Goal: Information Seeking & Learning: Check status

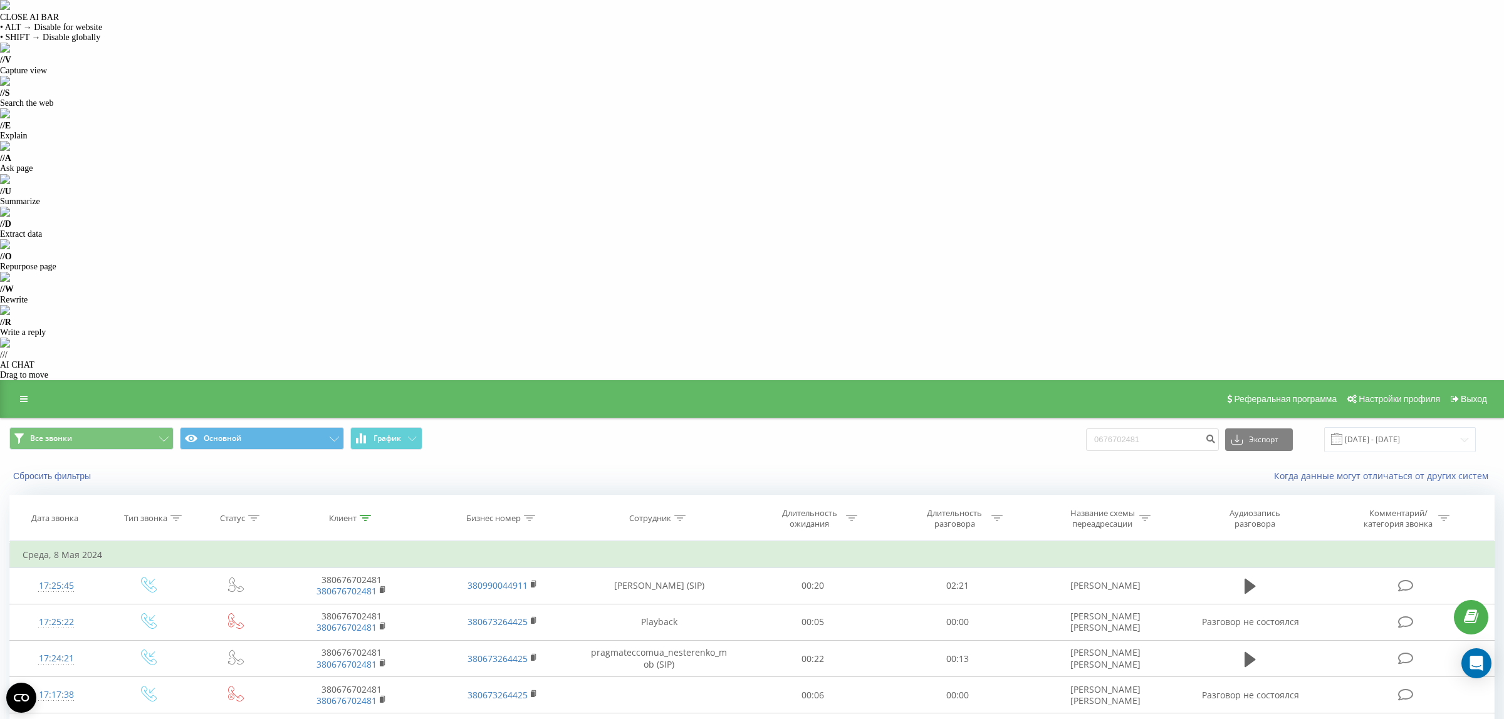
click at [367, 513] on div at bounding box center [365, 518] width 11 height 11
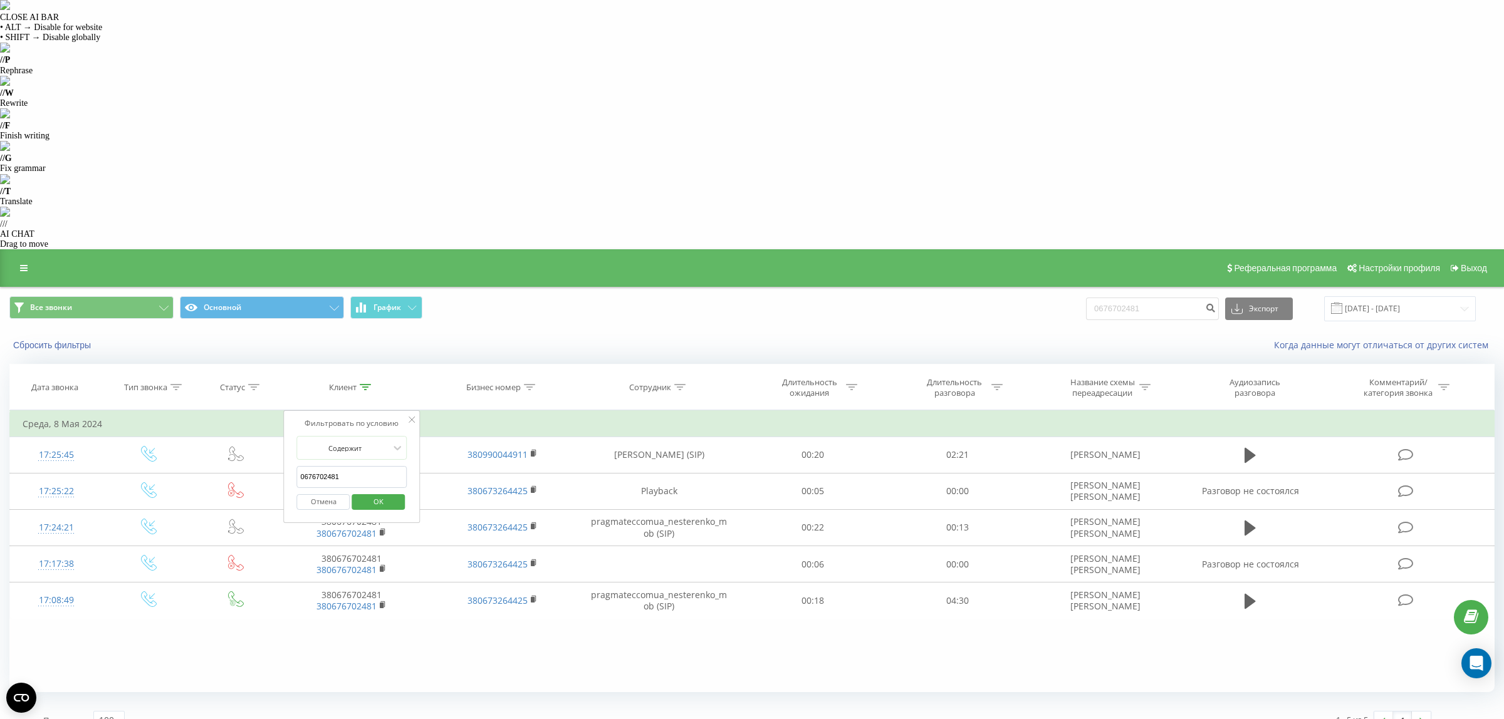
click at [338, 466] on input "0676702481" at bounding box center [352, 477] width 110 height 22
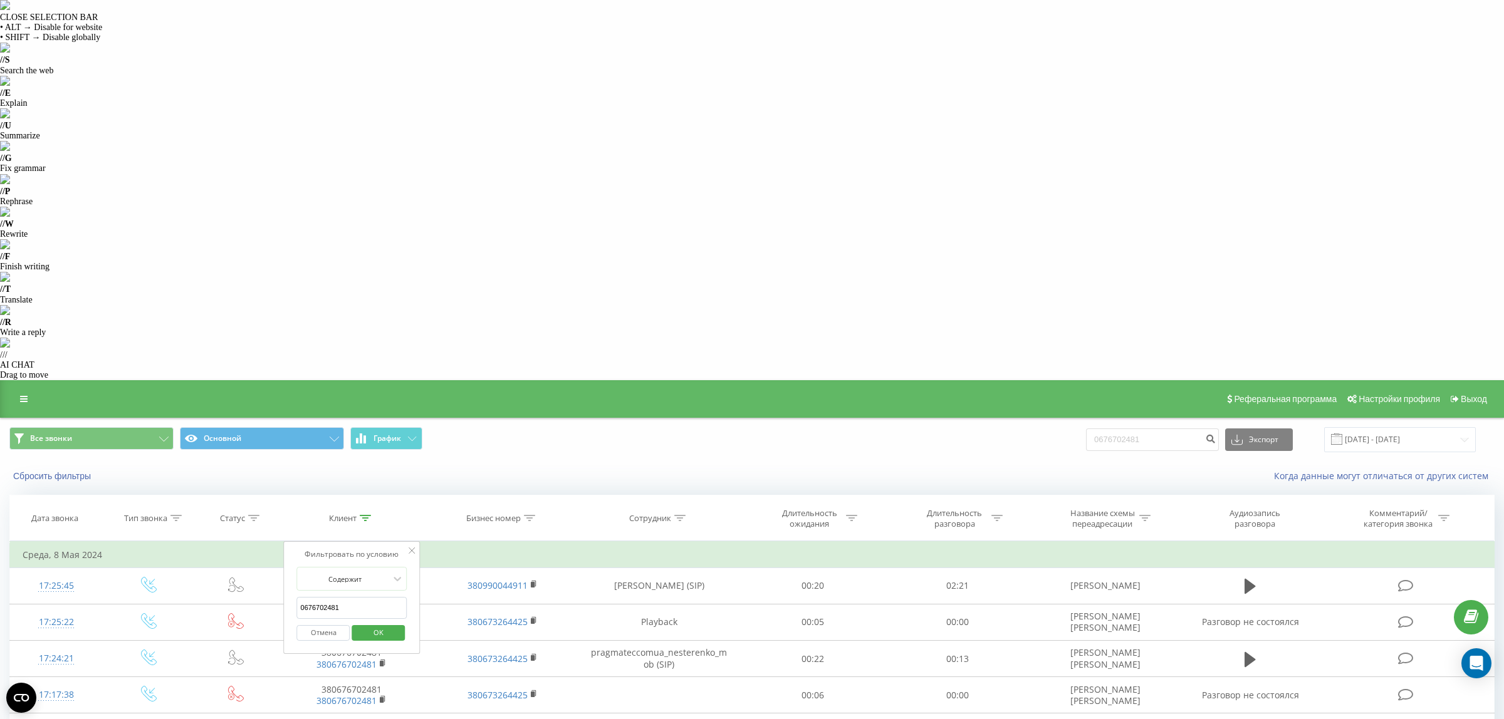
click at [338, 597] on input "0676702481" at bounding box center [352, 608] width 110 height 22
paste input "380637099039"
type input "380637099039"
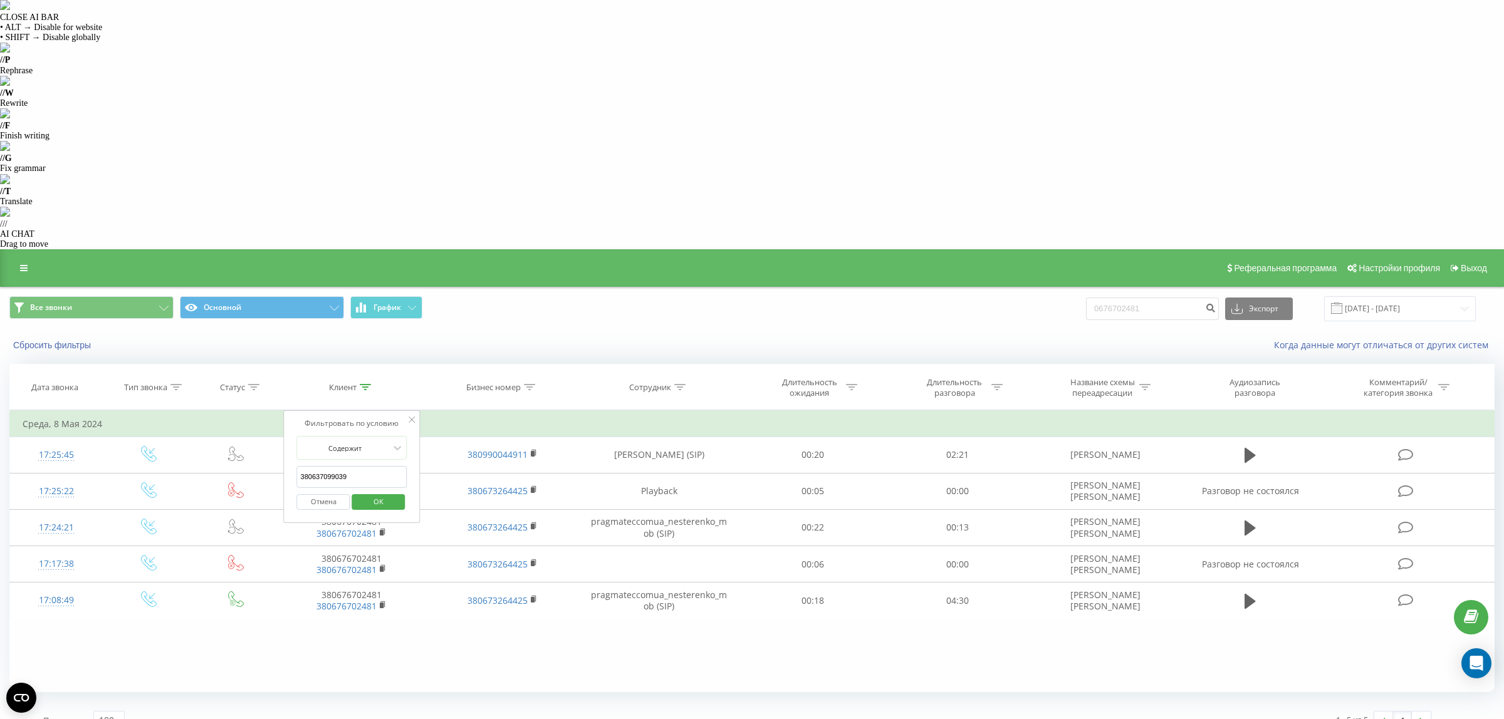
click at [376, 492] on span "OK" at bounding box center [378, 501] width 35 height 19
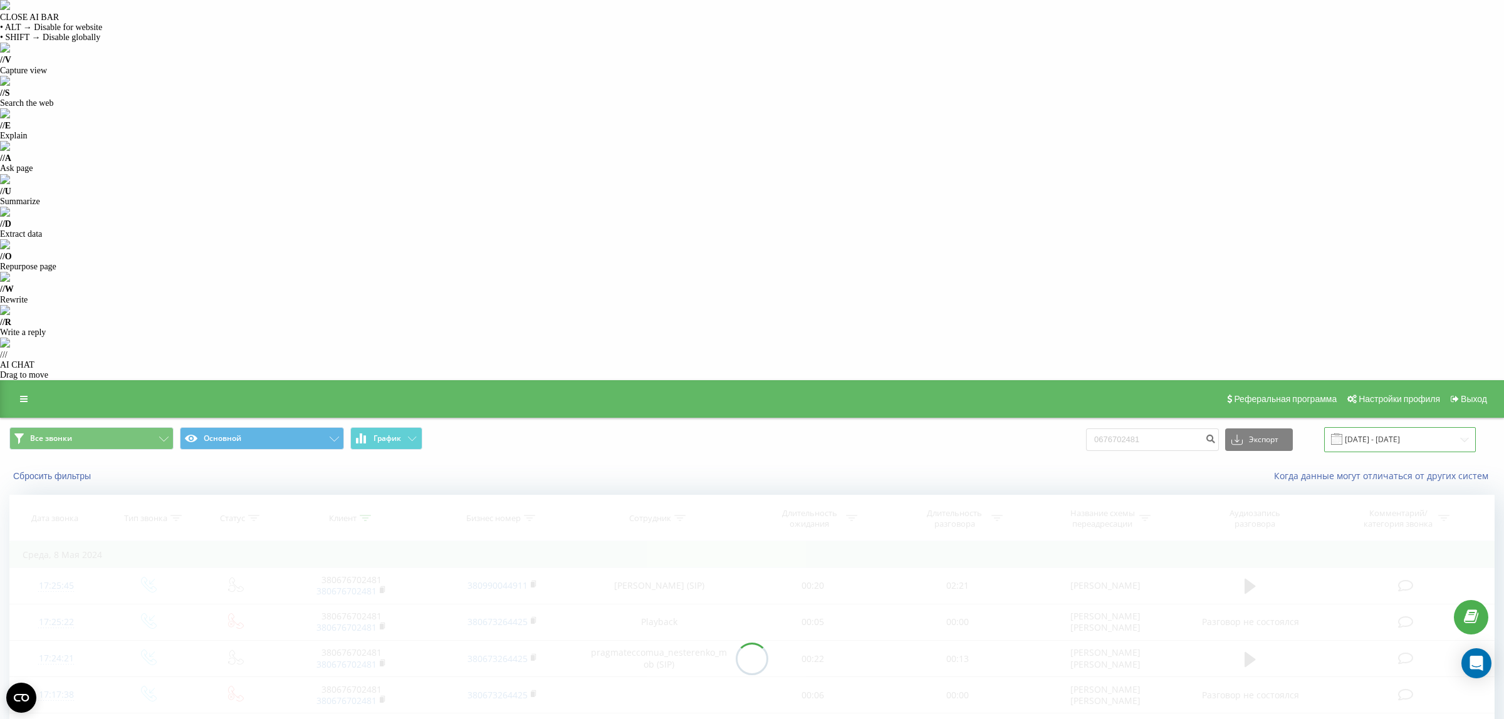
click at [1456, 427] on input "[DATE] - [DATE]" at bounding box center [1400, 439] width 152 height 24
click at [941, 419] on div "Все звонки Основной График 0676702481 Экспорт .csv .xls .xlsx [DATE] - [DATE]" at bounding box center [752, 440] width 1503 height 42
click at [1430, 427] on input "[DATE] - [DATE]" at bounding box center [1400, 439] width 152 height 24
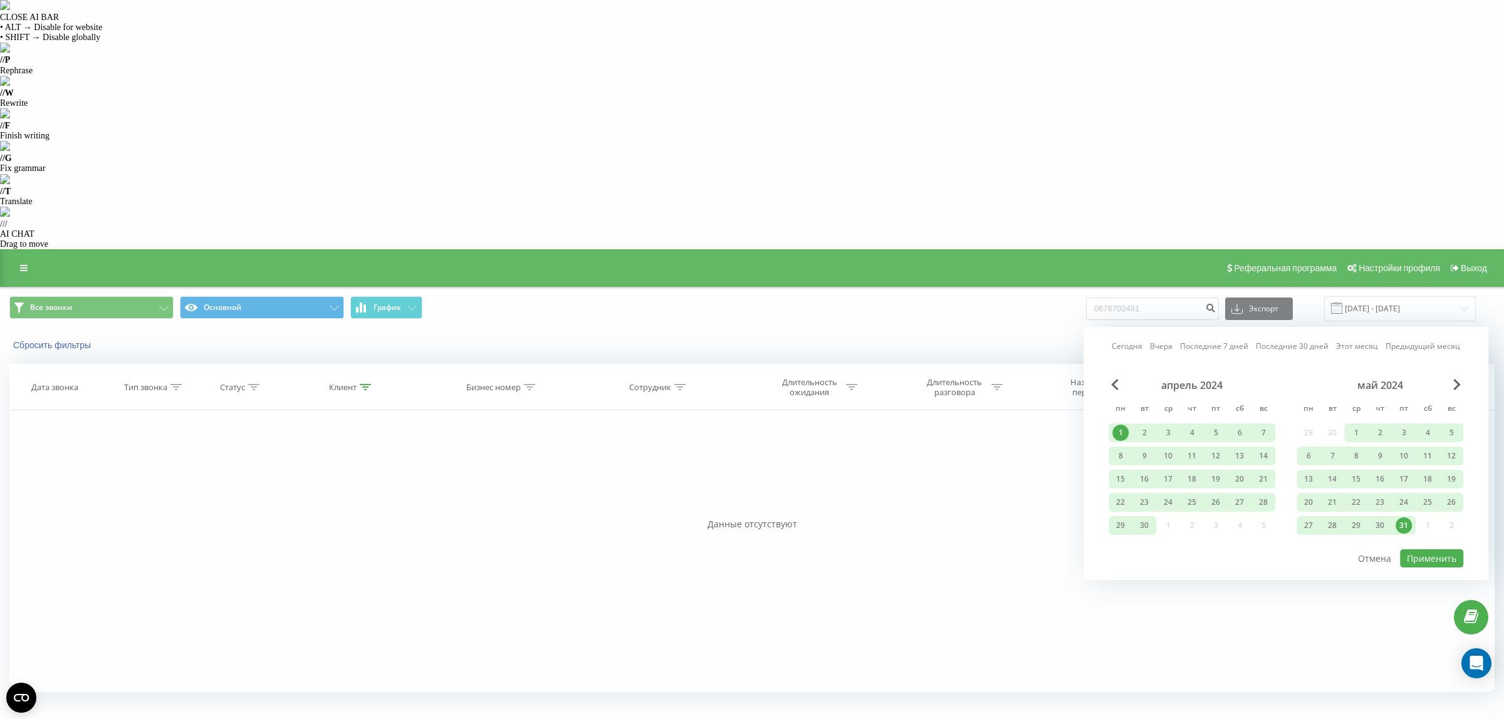
click at [1127, 341] on link "Сегодня" at bounding box center [1127, 347] width 31 height 12
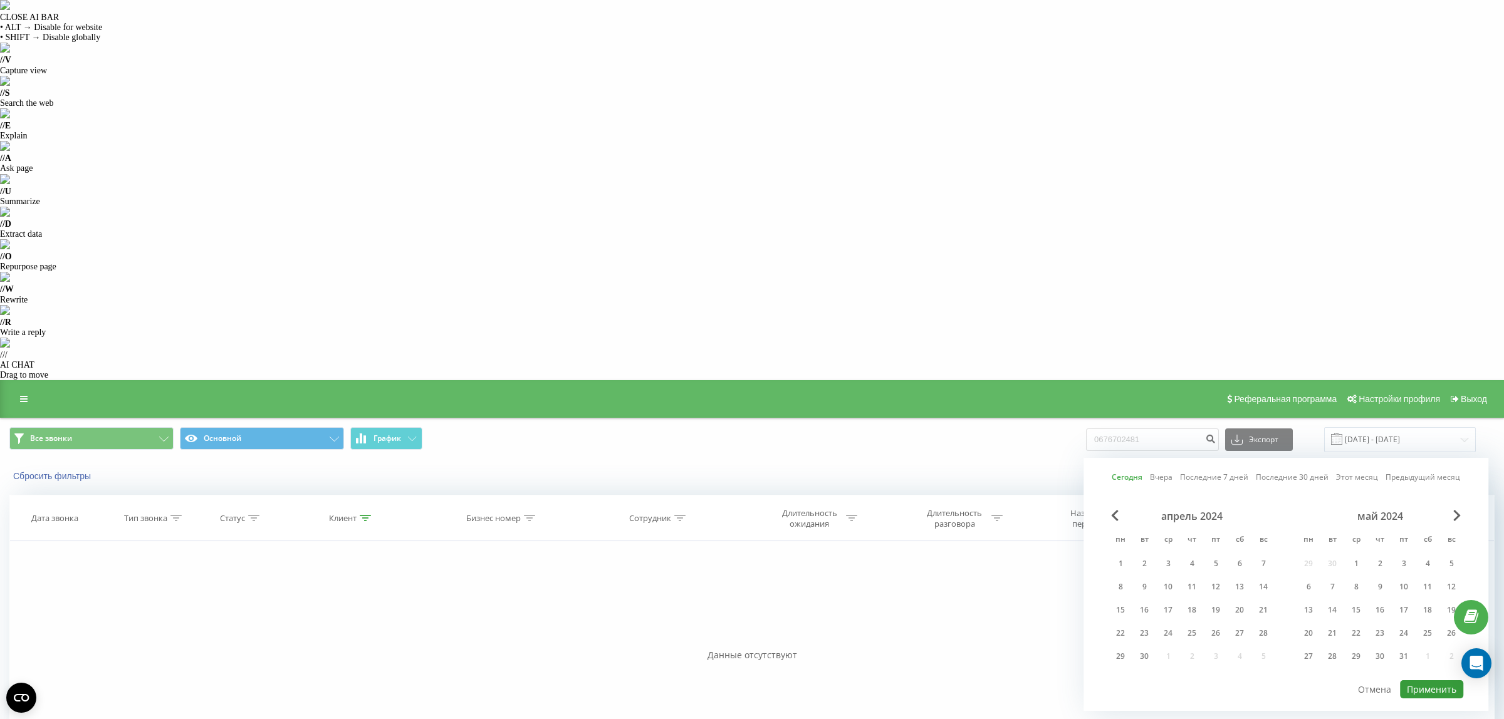
click at [1421, 681] on button "Применить" at bounding box center [1431, 690] width 63 height 18
type input "[DATE] - [DATE]"
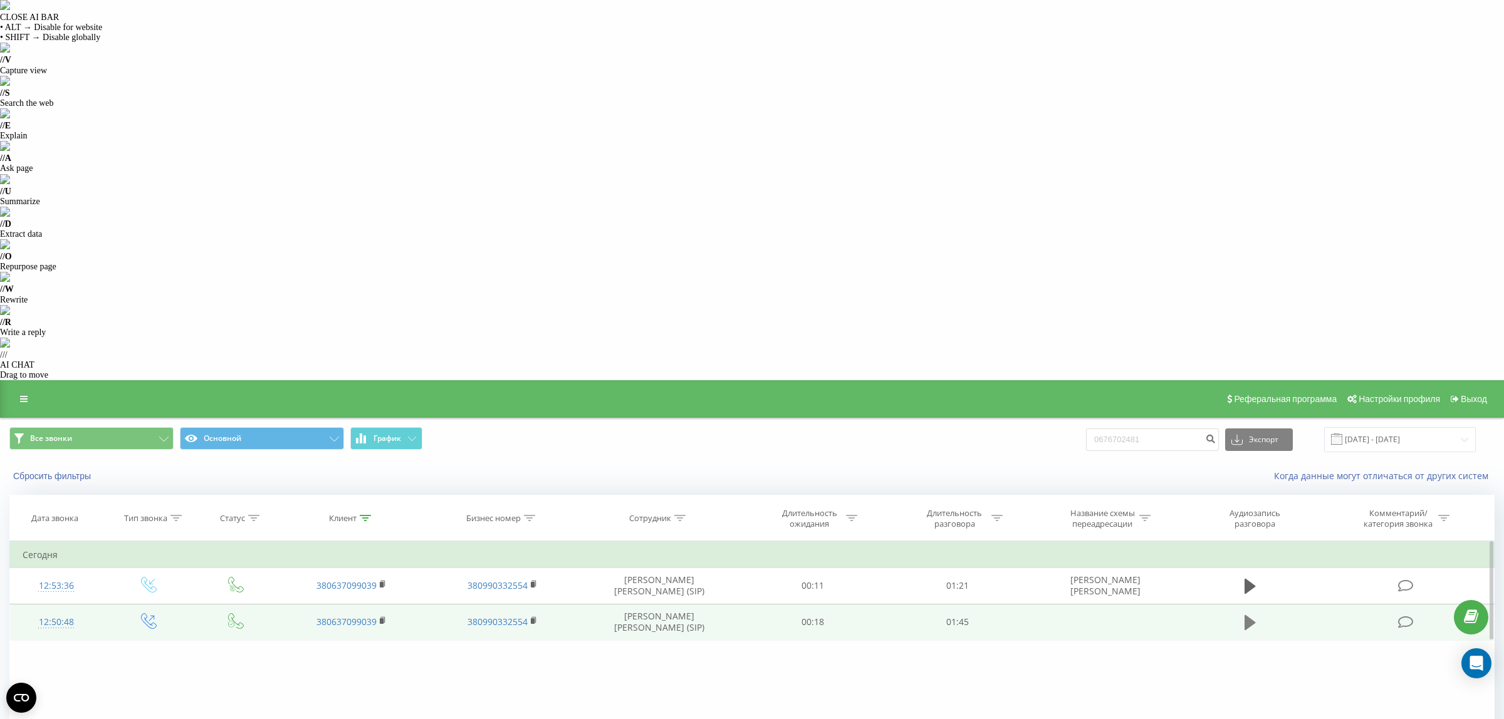
click at [1248, 615] on icon at bounding box center [1250, 622] width 11 height 15
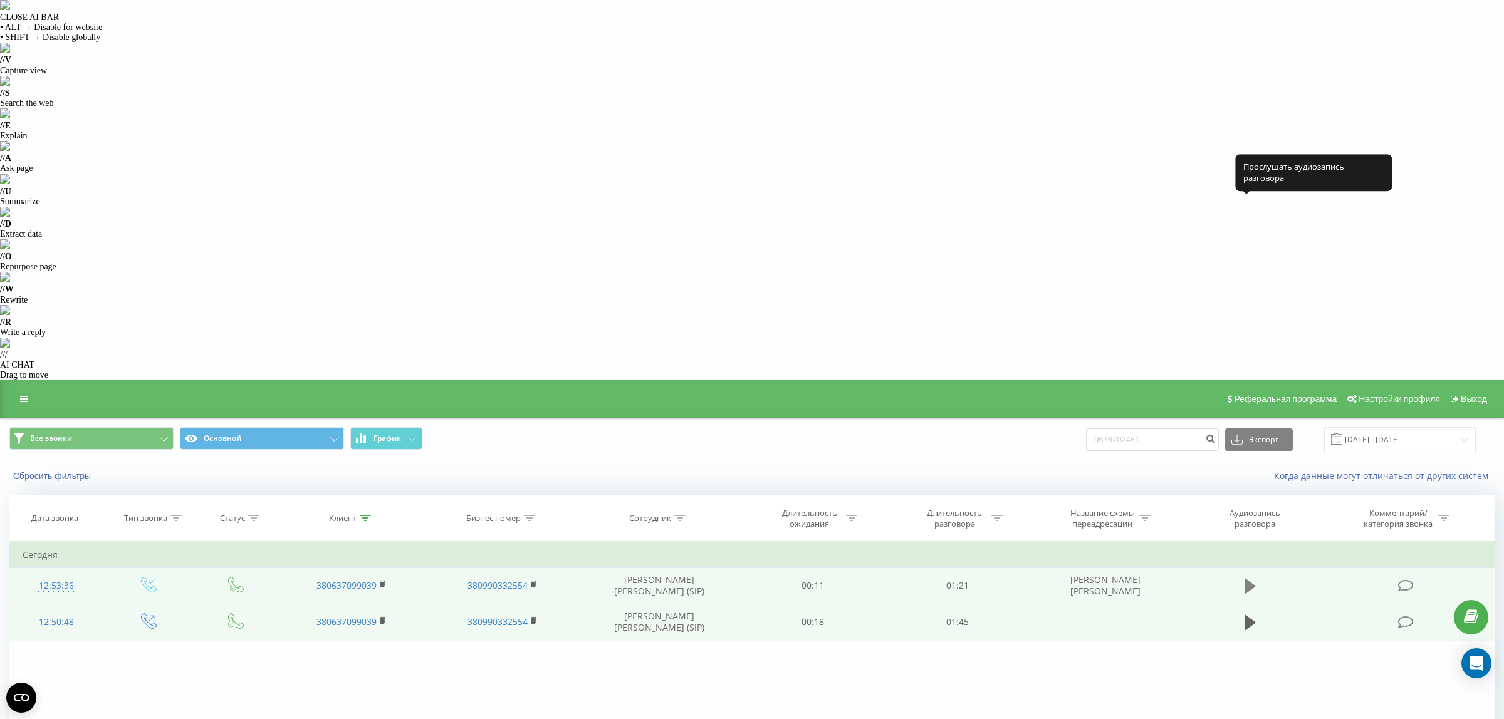
click at [1250, 579] on icon at bounding box center [1250, 586] width 11 height 15
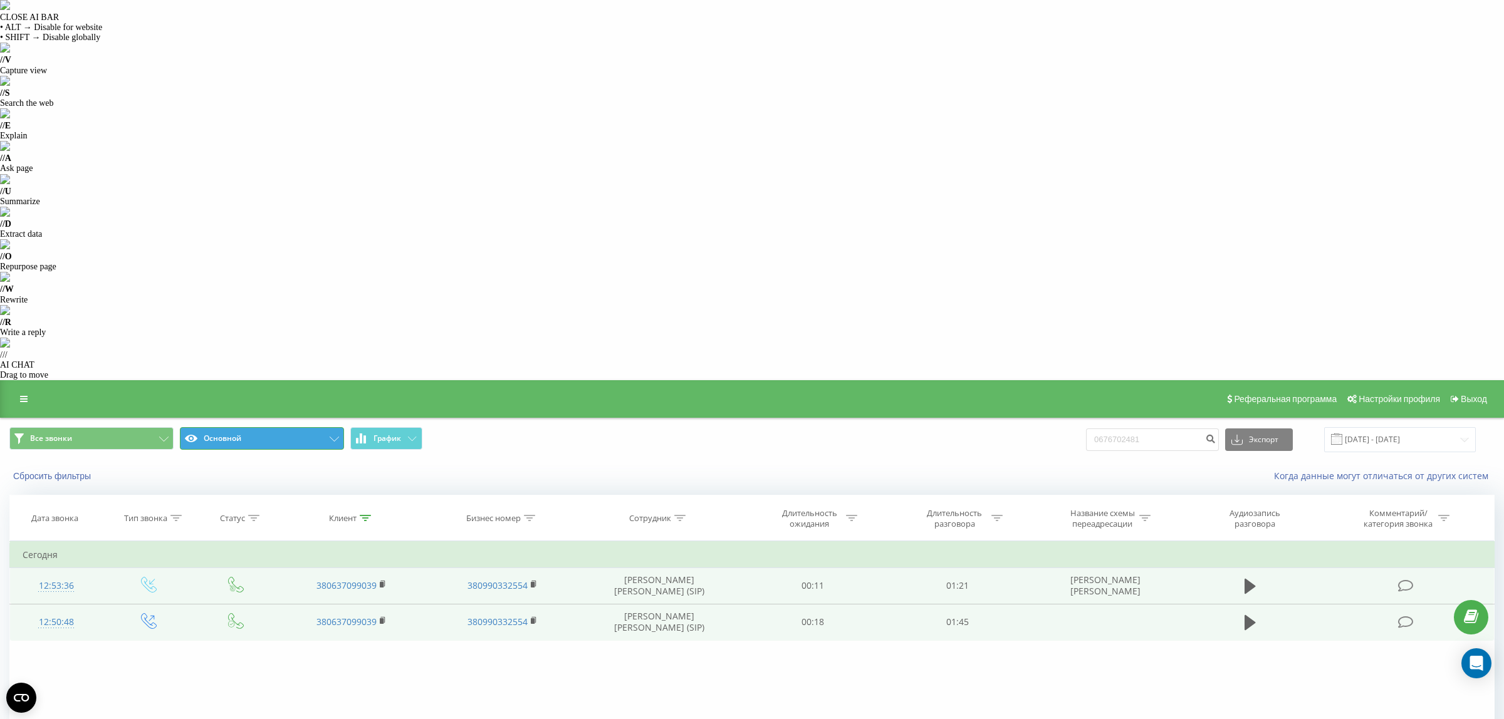
click at [316, 427] on button "Основной" at bounding box center [262, 438] width 164 height 23
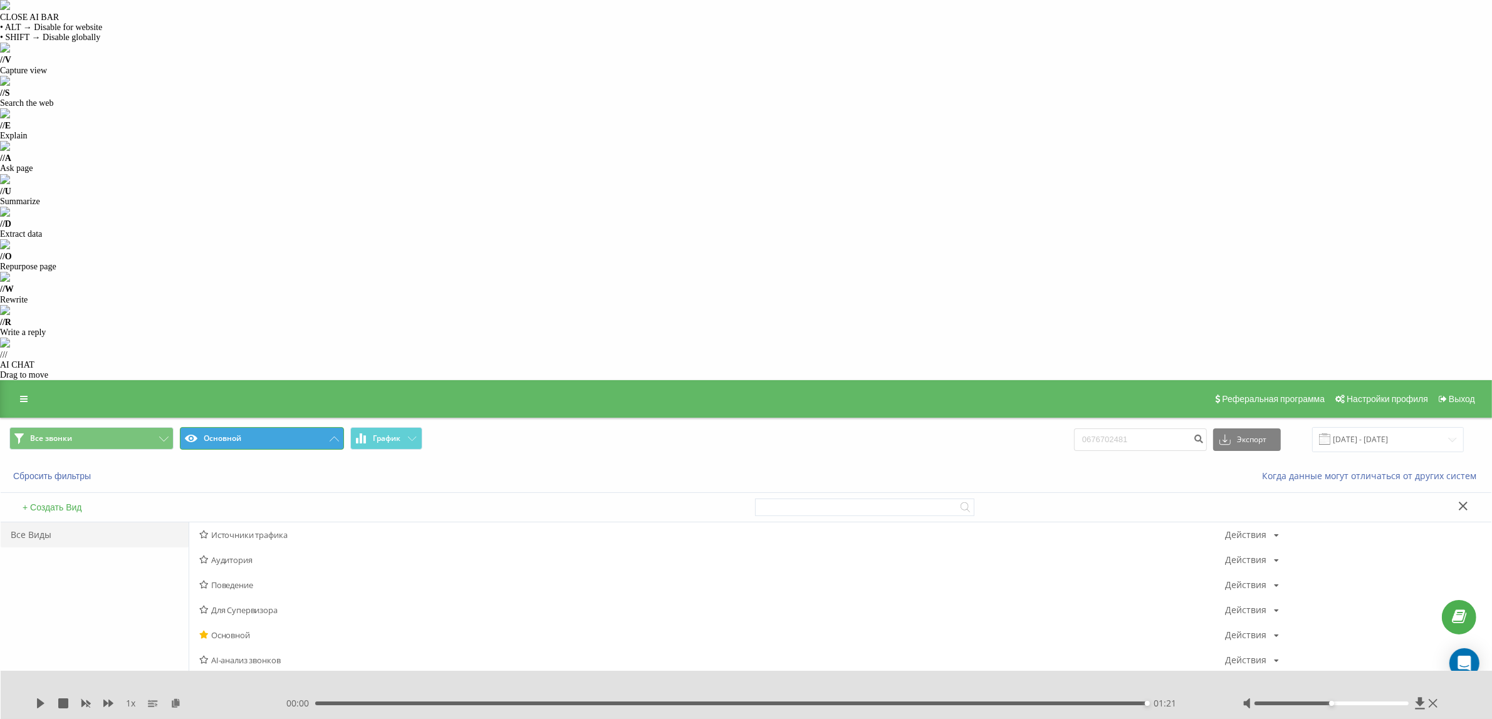
click at [316, 427] on button "Основной" at bounding box center [262, 438] width 164 height 23
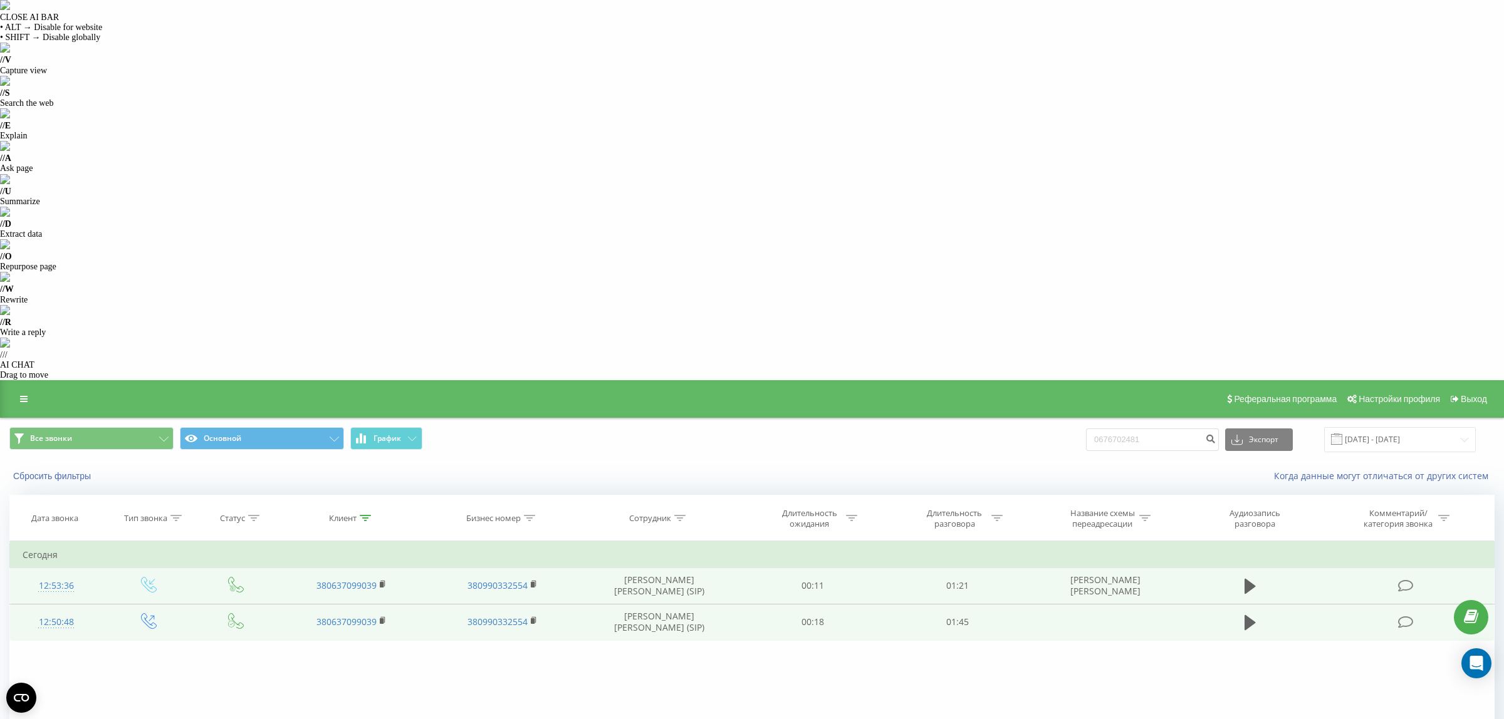
click at [363, 515] on icon at bounding box center [365, 518] width 11 height 6
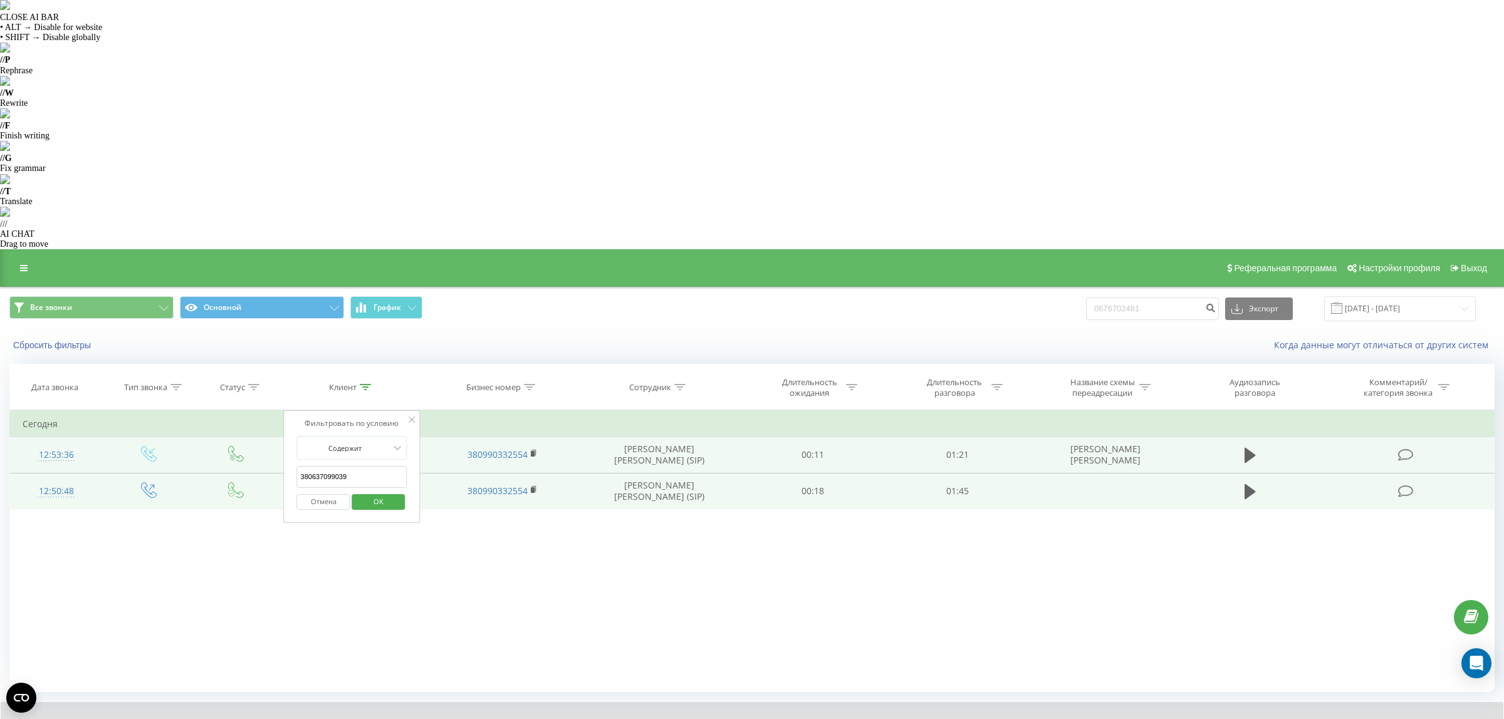
click at [385, 466] on input "380637099039" at bounding box center [352, 477] width 110 height 22
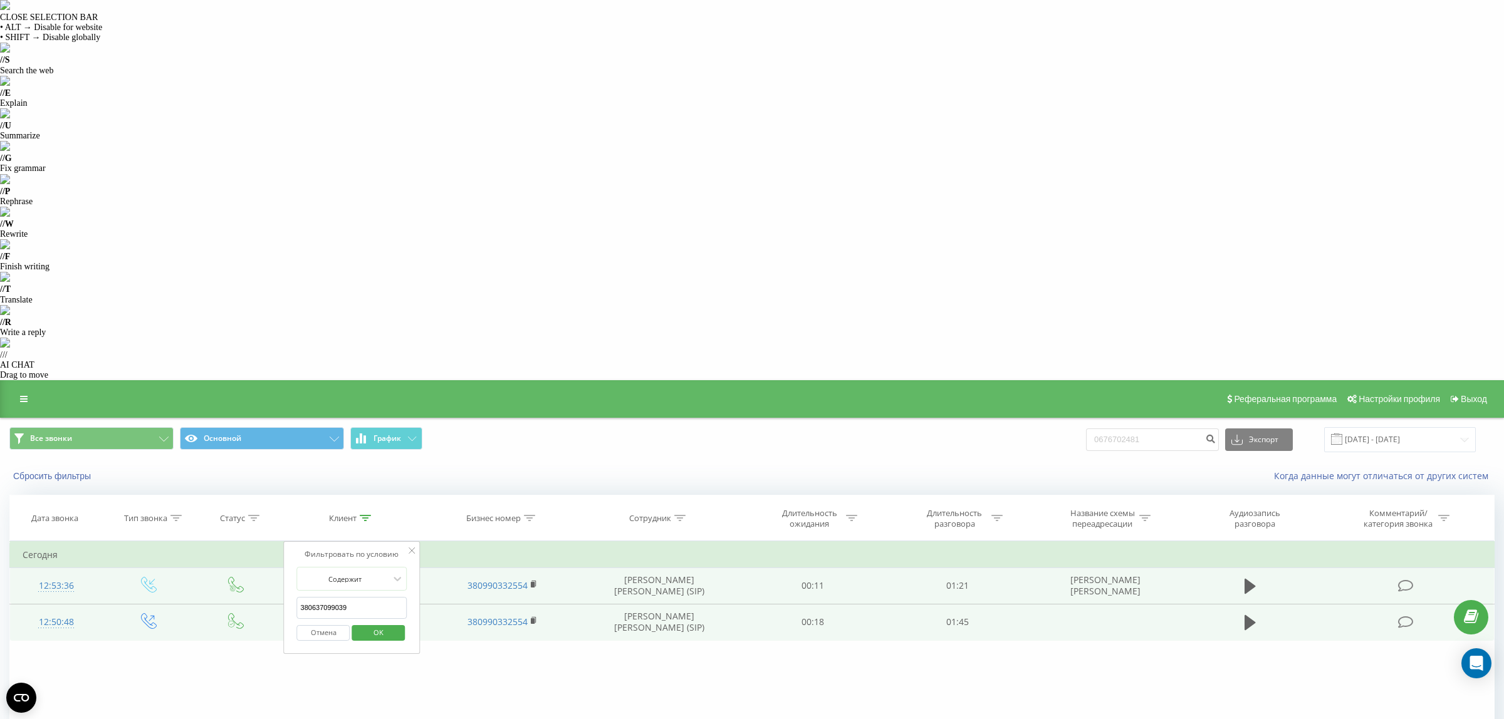
paste input "997849897"
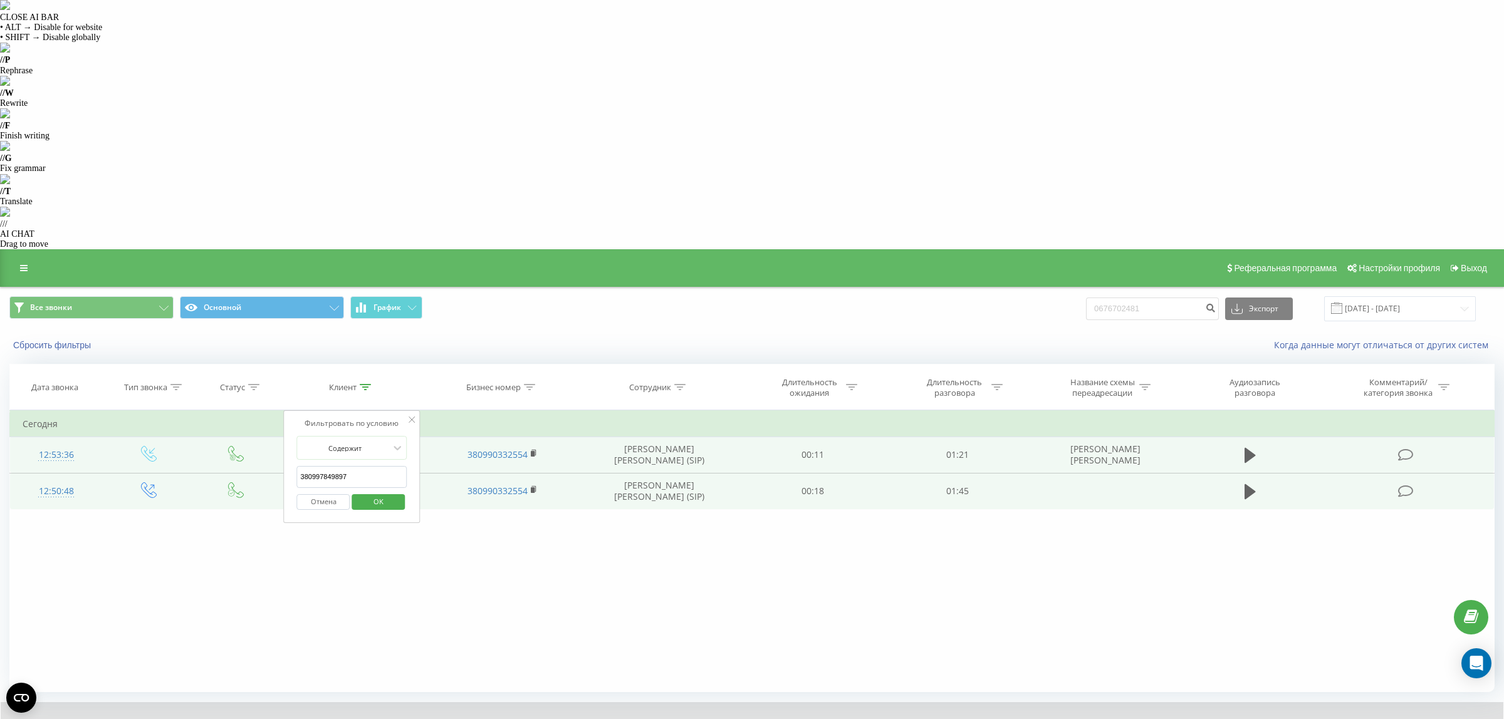
type input "380997849897"
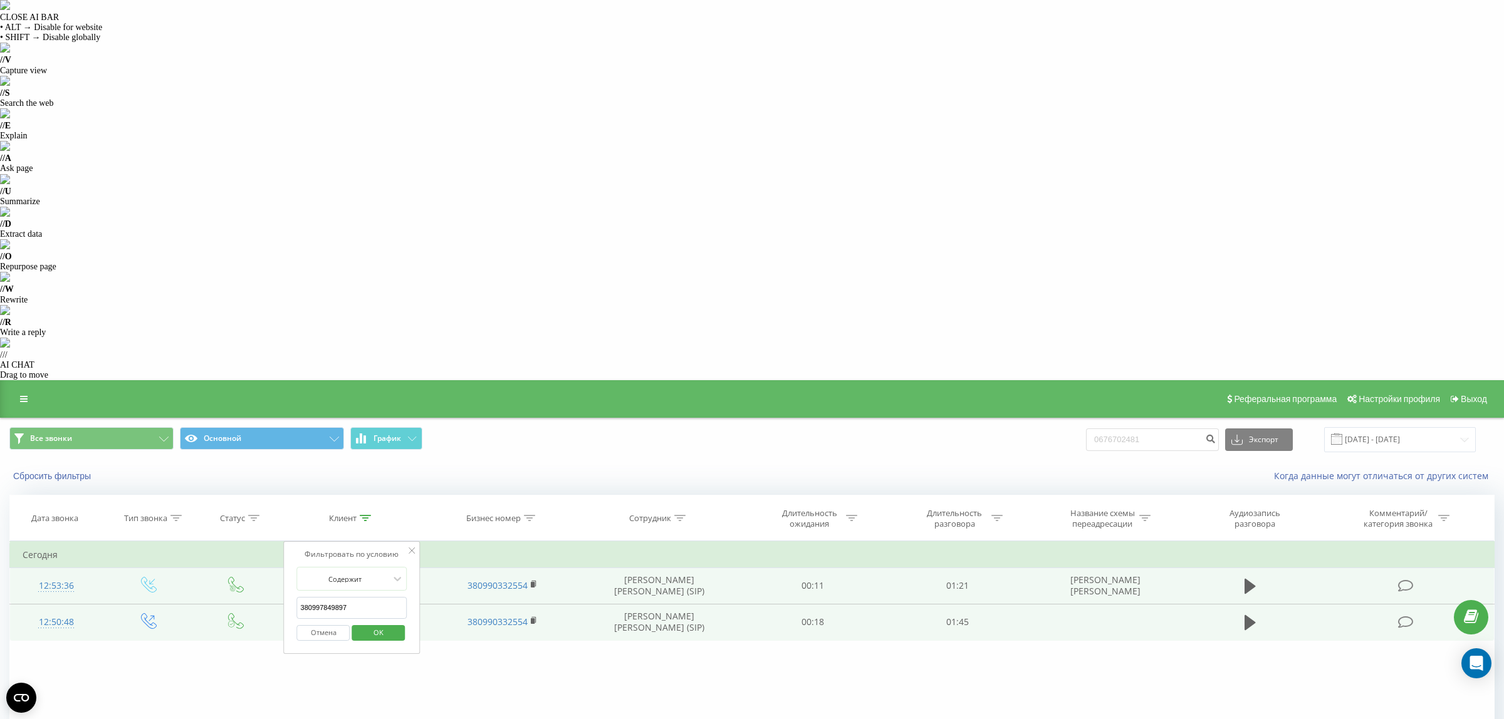
click at [385, 623] on span "OK" at bounding box center [378, 632] width 35 height 19
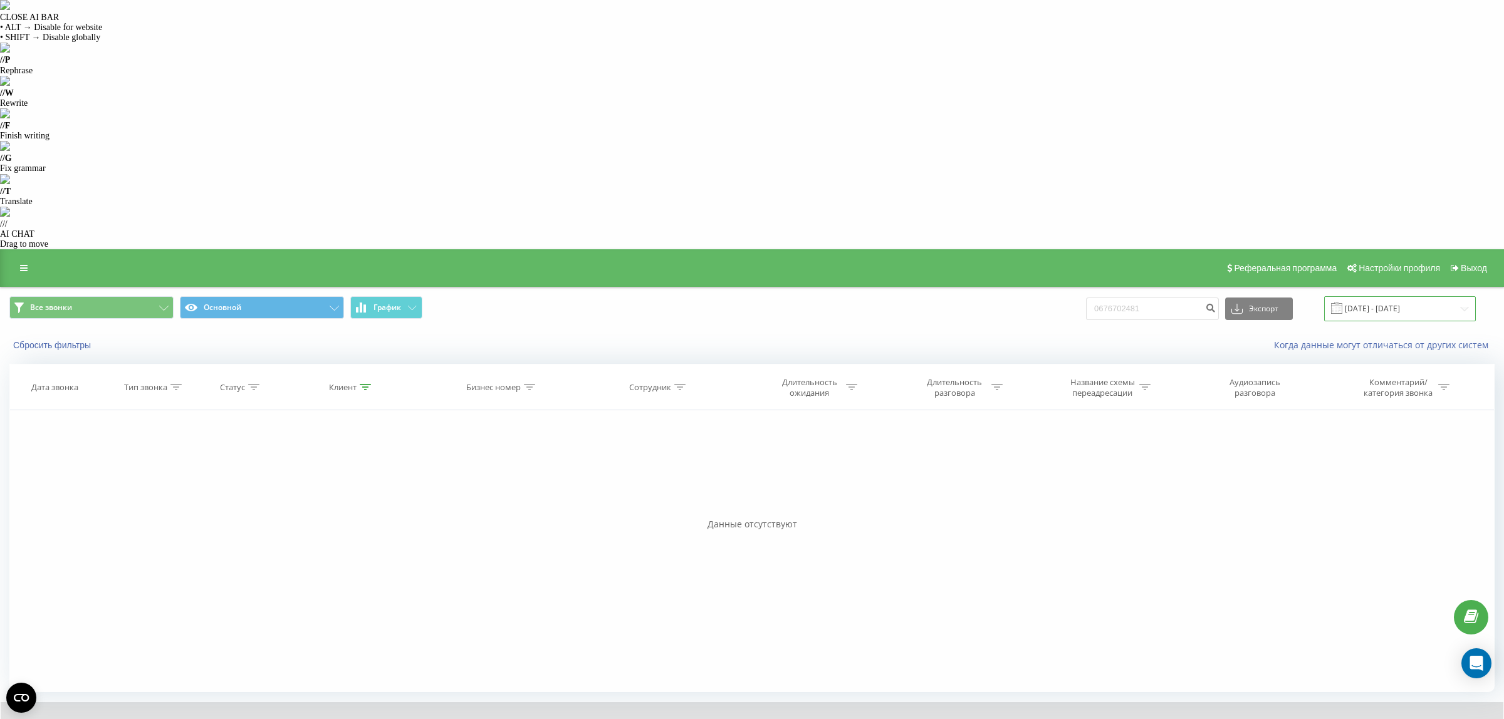
click at [1462, 296] on input "[DATE] - [DATE]" at bounding box center [1400, 308] width 152 height 24
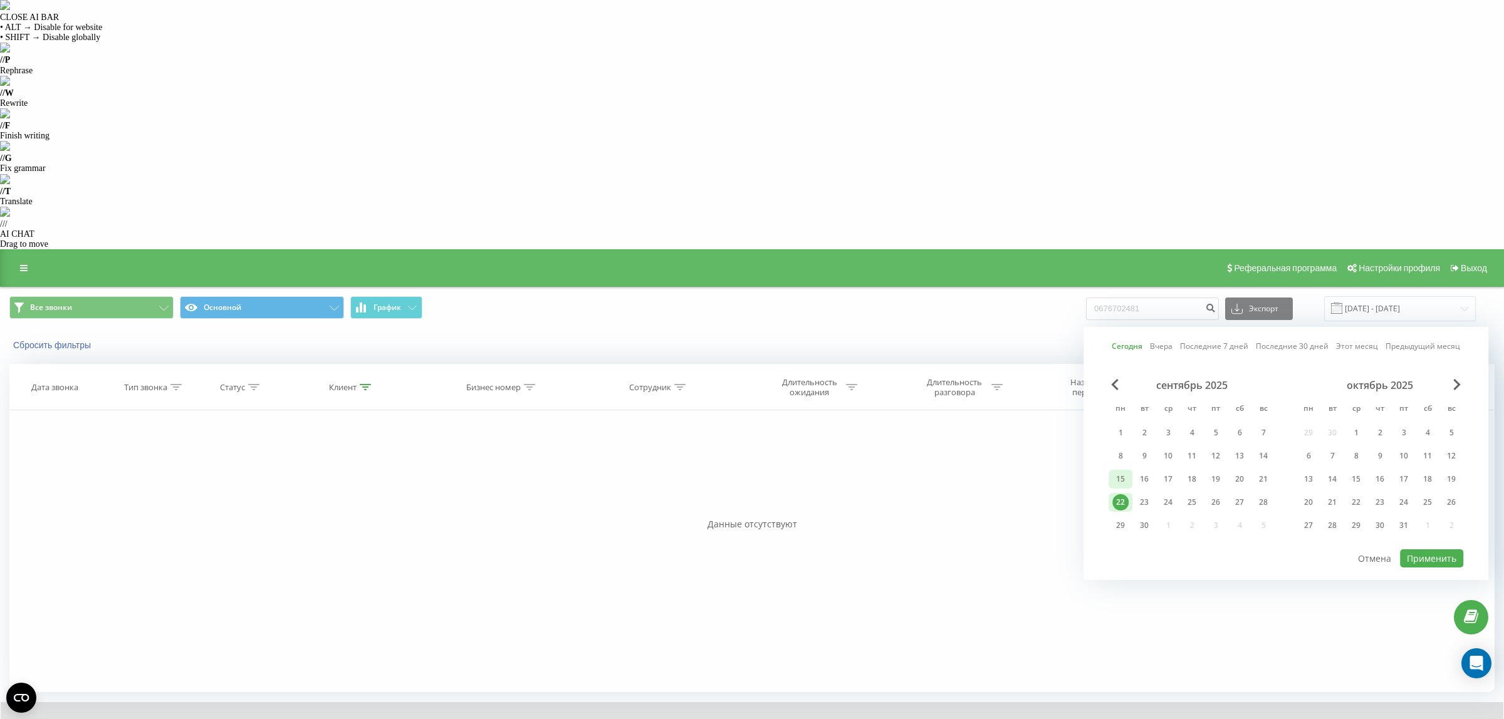
click at [1119, 471] on div "15" at bounding box center [1120, 479] width 16 height 16
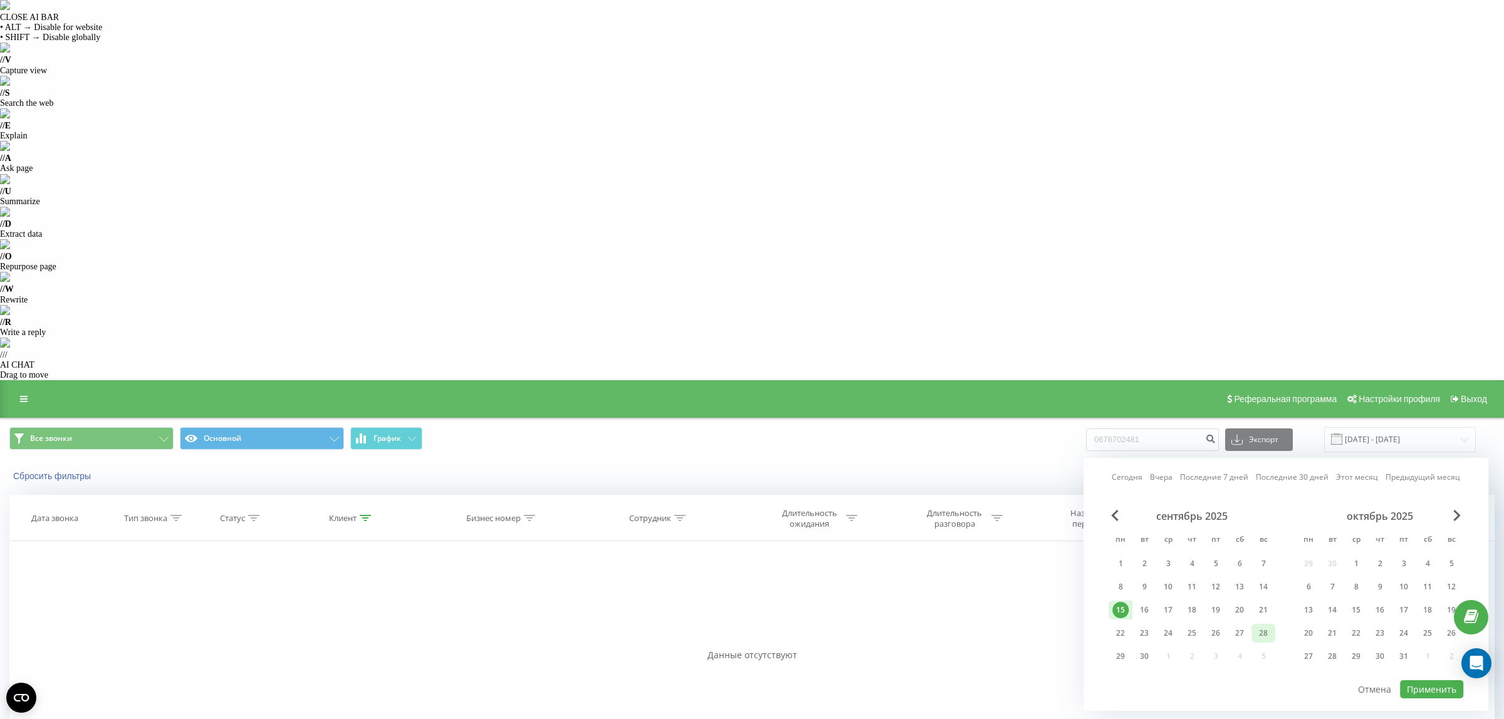
click at [1255, 625] on div "28" at bounding box center [1263, 633] width 16 height 16
click at [1438, 681] on button "Применить" at bounding box center [1431, 690] width 63 height 18
type input "[DATE] - [DATE]"
